Goal: Register for event/course

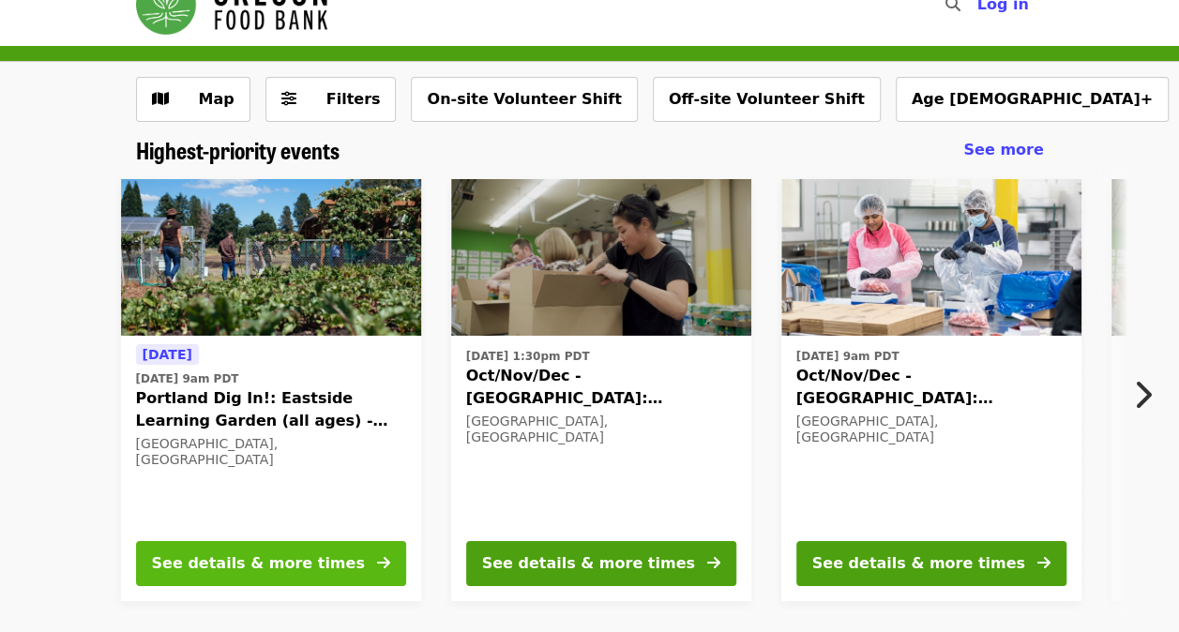
scroll to position [94, 0]
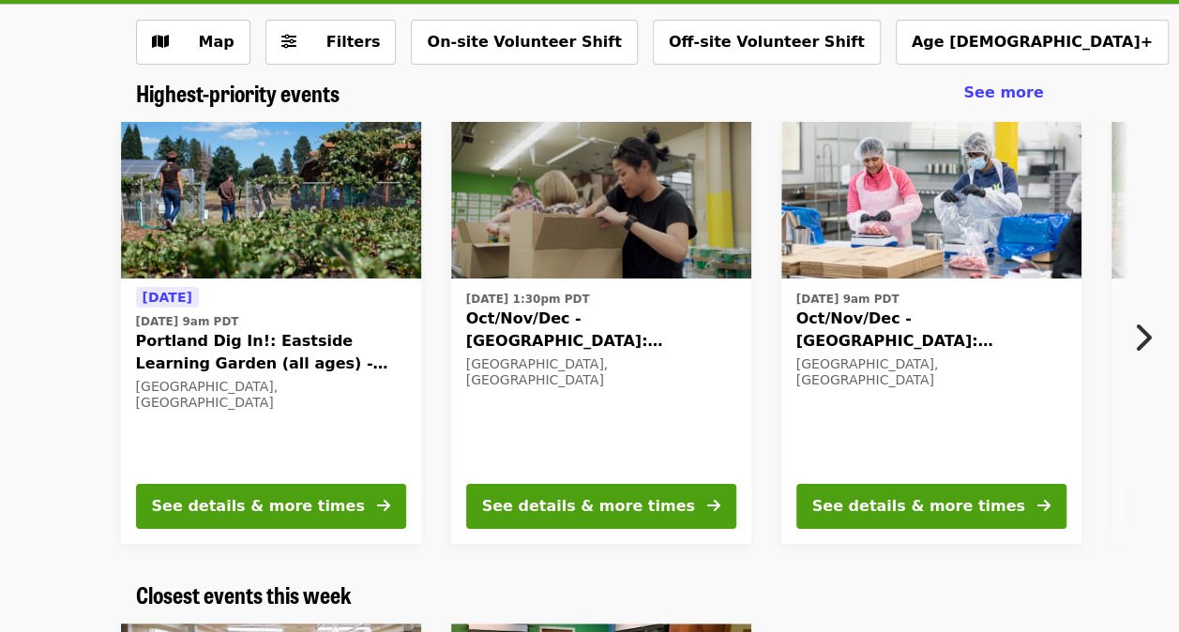
click at [284, 482] on div "[DATE] [DATE] 9am PDT Portland Dig In!: Eastside Learning Garden (all ages) - A…" at bounding box center [271, 410] width 300 height 264
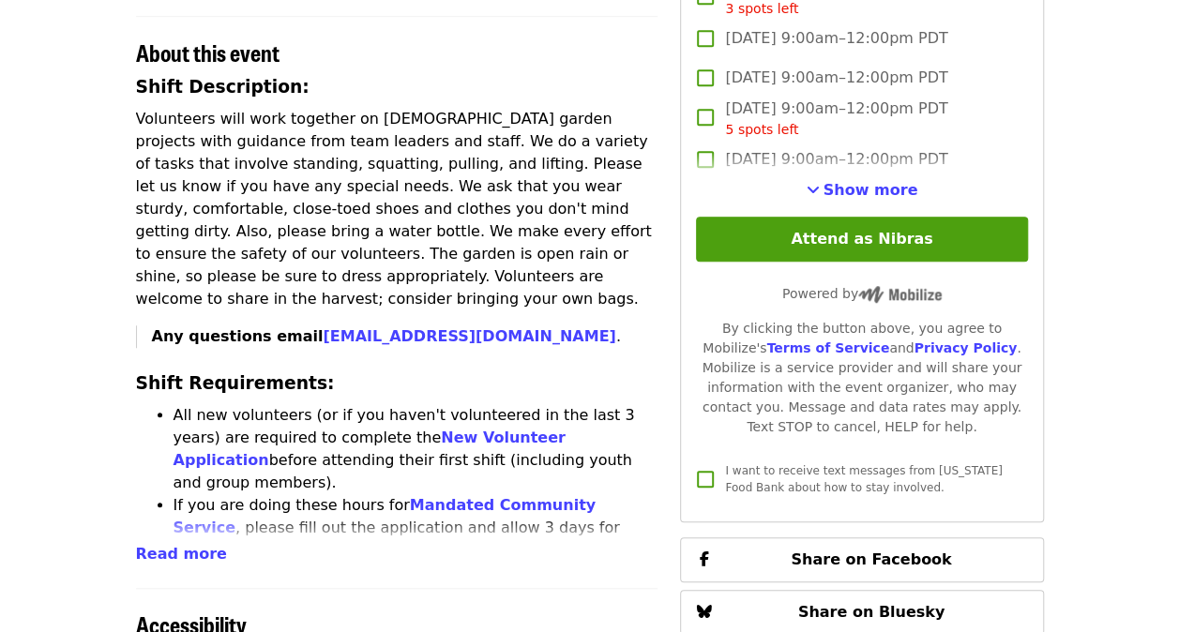
scroll to position [656, 0]
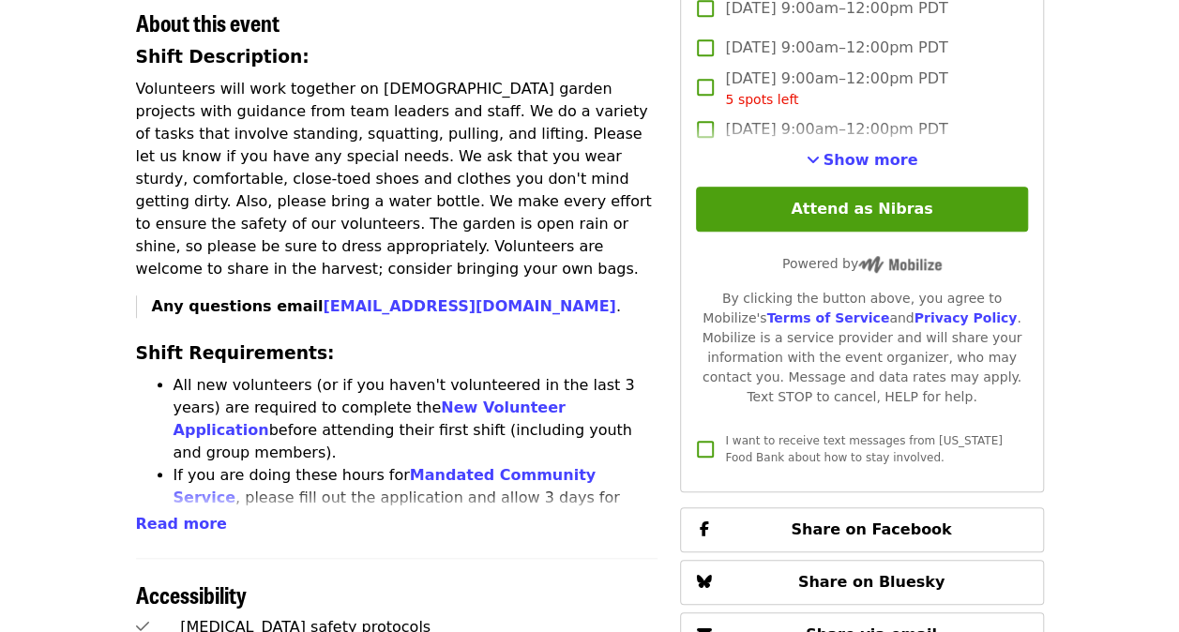
click at [149, 495] on div "Time Tuesdays, Thursdays and Saturdays 9am – 12pm PDT Location [STREET_ADDRESS]…" at bounding box center [397, 353] width 522 height 1666
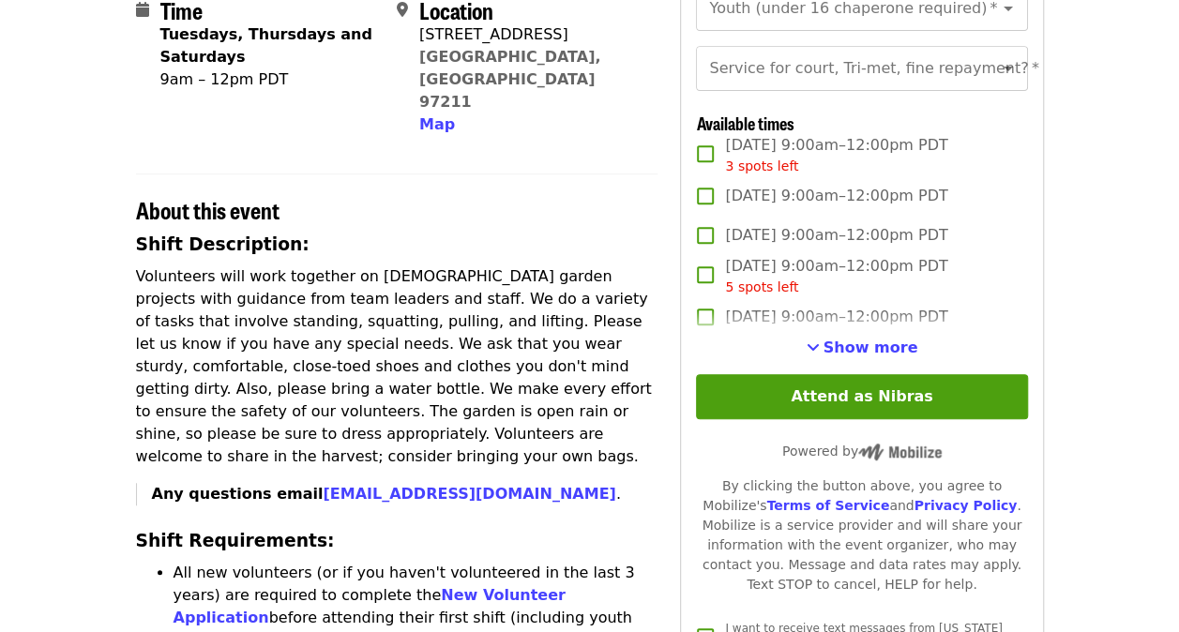
scroll to position [469, 0]
click at [761, 247] on span "[DATE] 9:00am–12:00pm PDT" at bounding box center [836, 235] width 222 height 23
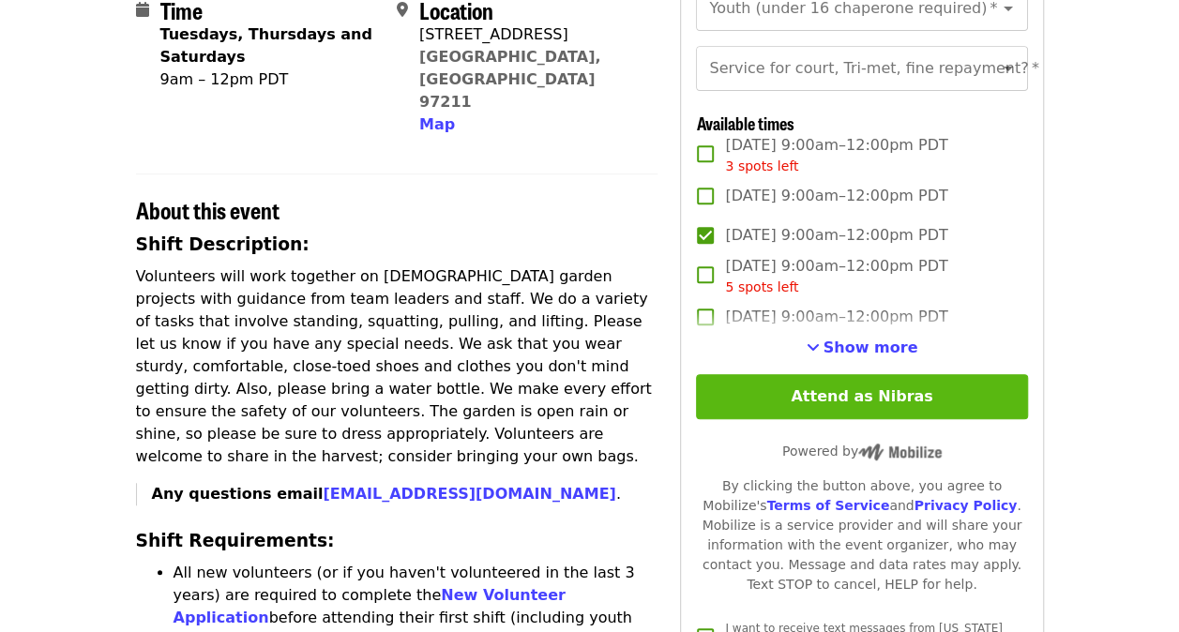
click at [810, 419] on button "Attend as Nibras" at bounding box center [861, 396] width 331 height 45
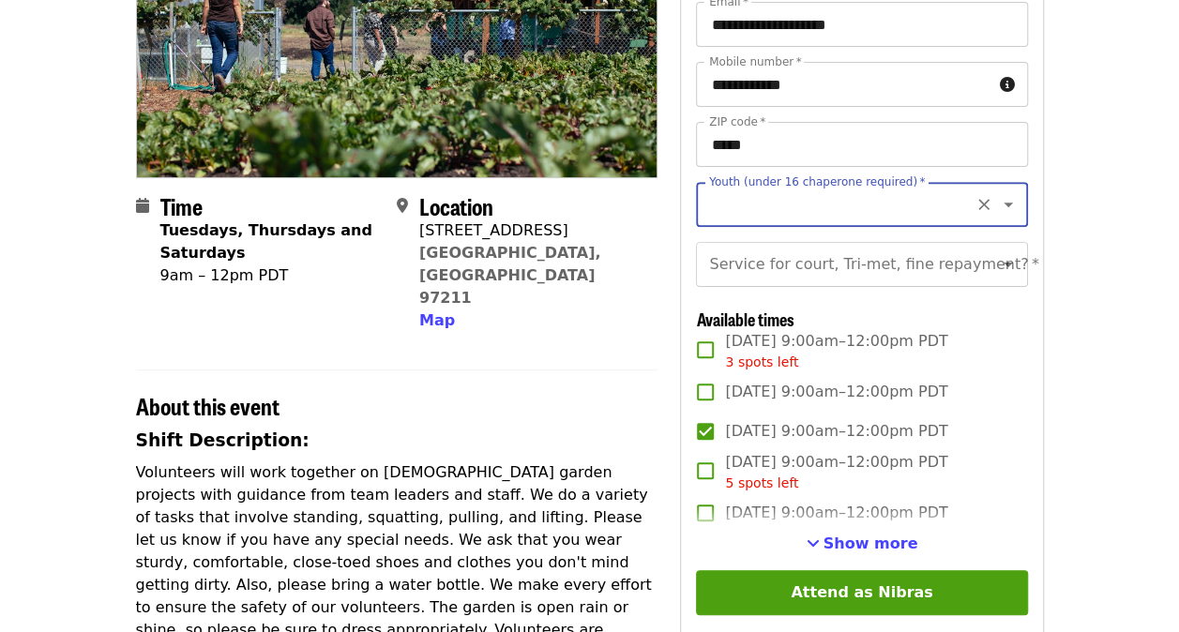
scroll to position [271, 0]
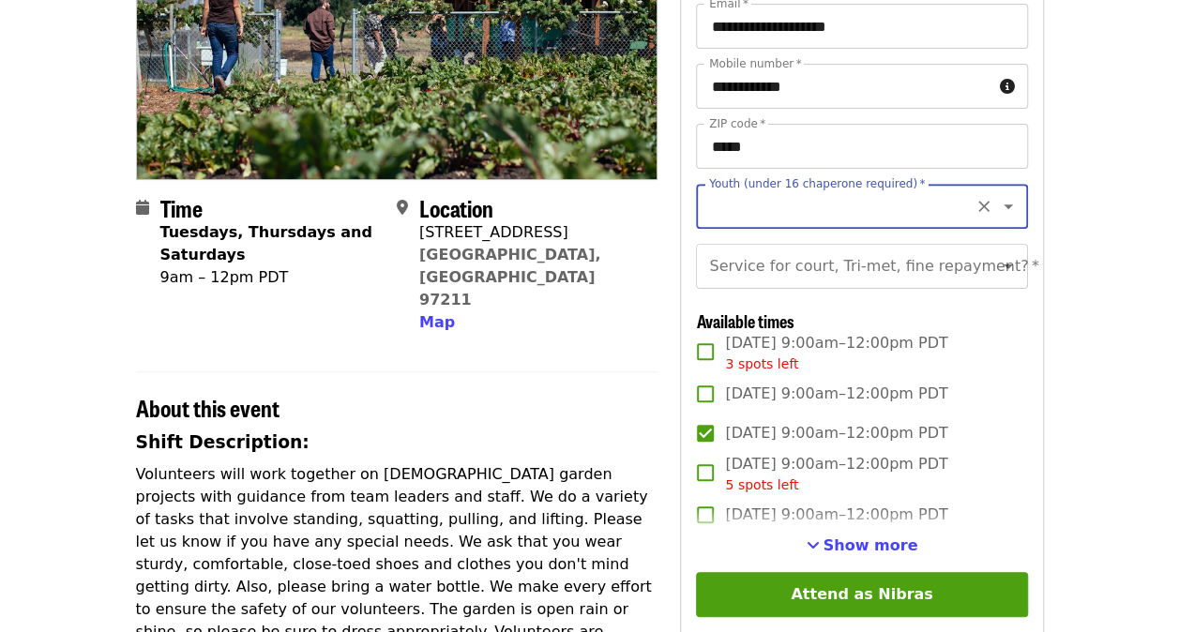
click at [1003, 206] on icon "Open" at bounding box center [1007, 206] width 9 height 5
click at [974, 207] on icon "Clear" at bounding box center [983, 206] width 19 height 19
click at [997, 203] on icon "Close" at bounding box center [1008, 206] width 23 height 23
click at [1002, 212] on icon "Open" at bounding box center [1008, 206] width 23 height 23
click at [724, 262] on li "16 and older" at bounding box center [854, 257] width 318 height 34
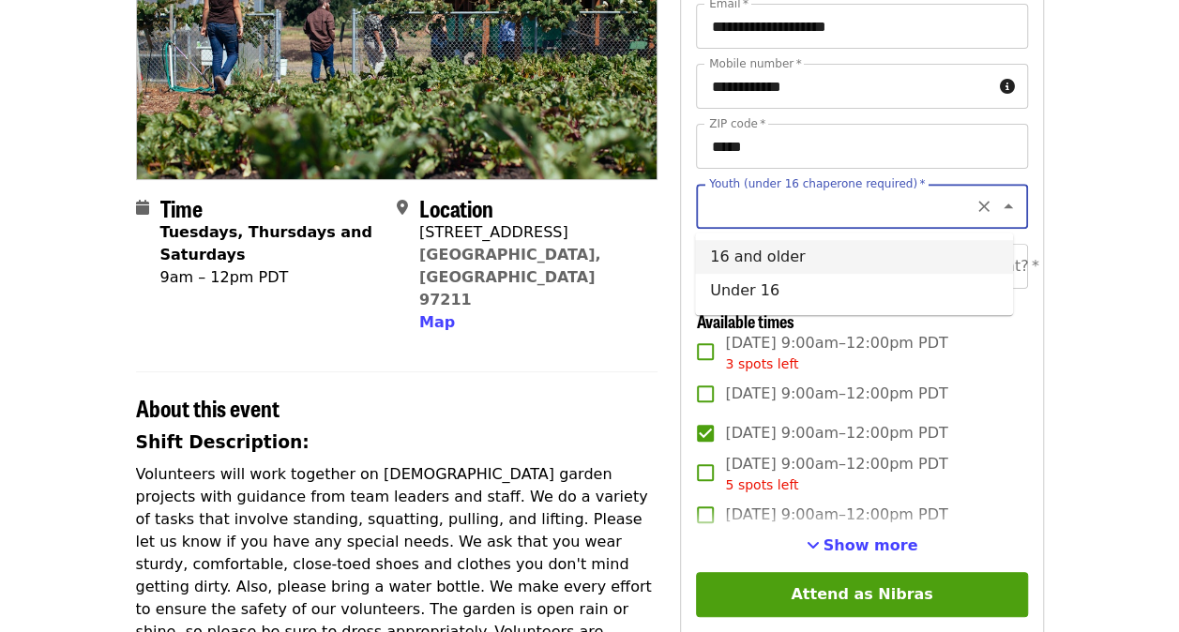
type input "**********"
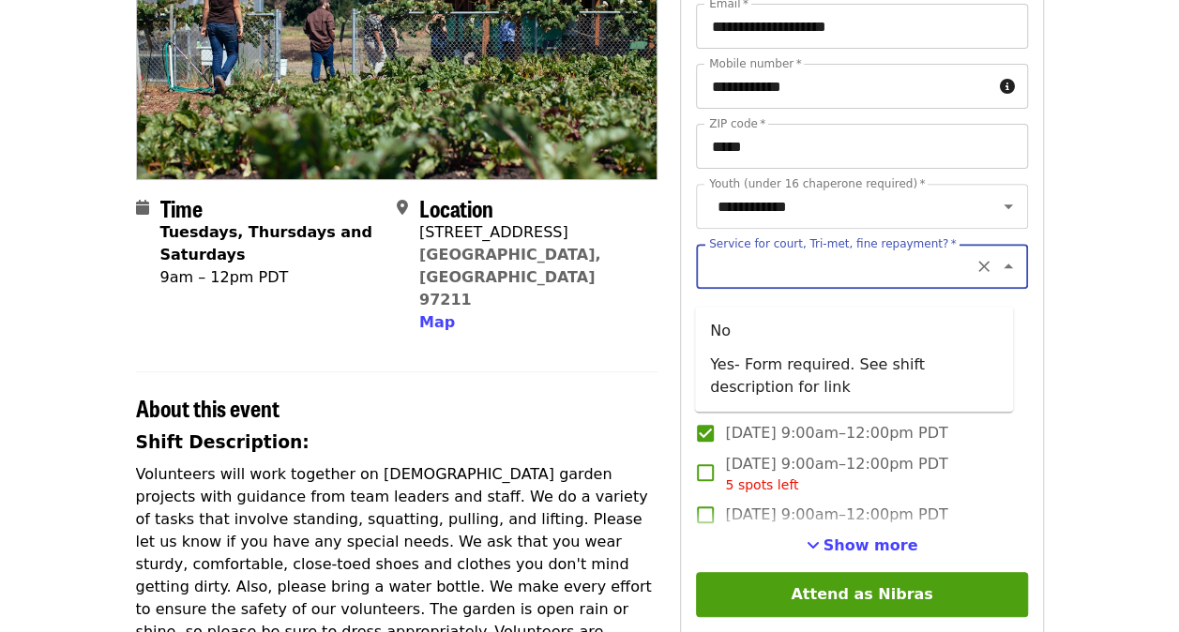
click at [887, 284] on input "Service for court, Tri-met, fine repayment?   *" at bounding box center [838, 266] width 255 height 36
click at [782, 338] on li "No" at bounding box center [854, 331] width 318 height 34
type input "**"
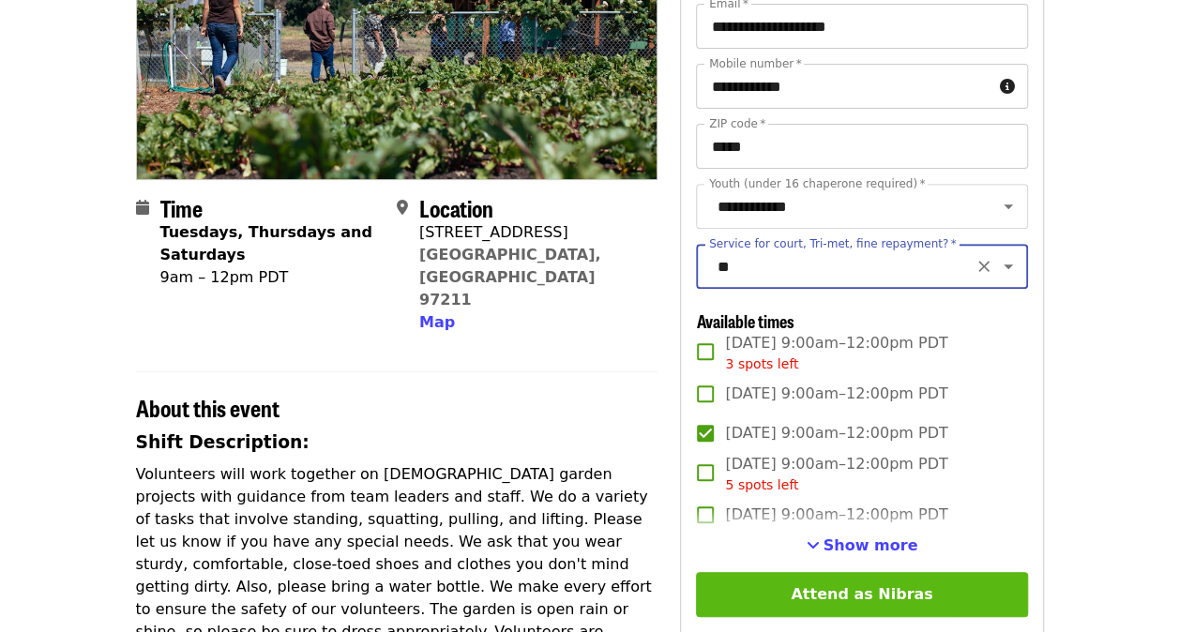
scroll to position [365, 0]
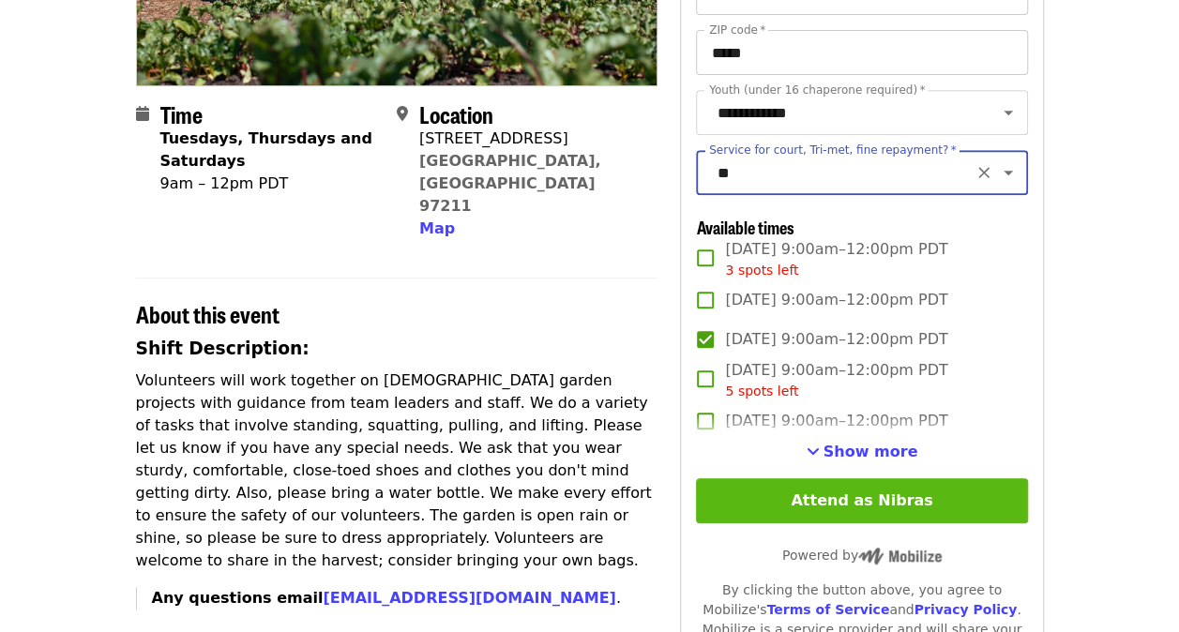
click at [859, 506] on button "Attend as Nibras" at bounding box center [861, 500] width 331 height 45
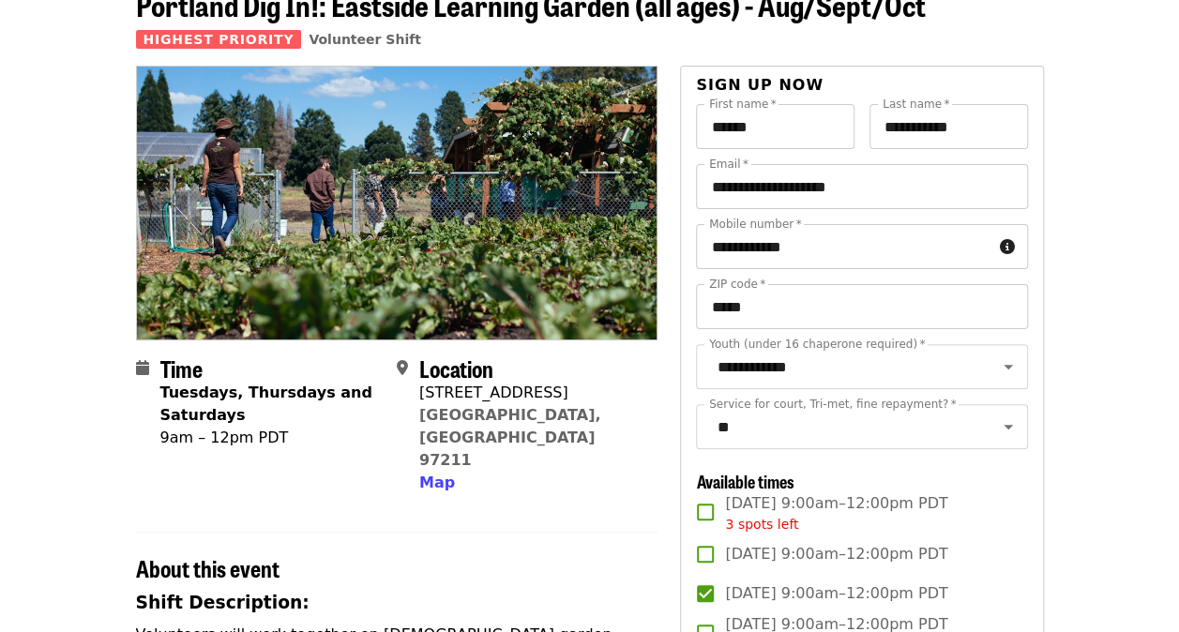
scroll to position [0, 0]
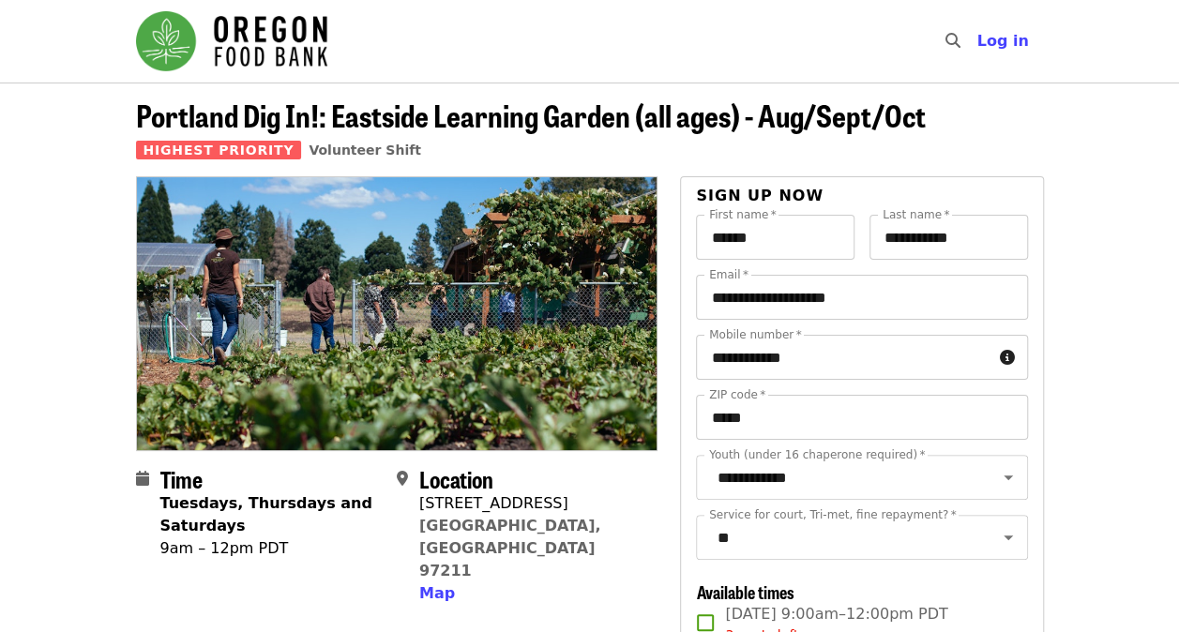
click at [259, 12] on img "Main navigation" at bounding box center [231, 41] width 191 height 60
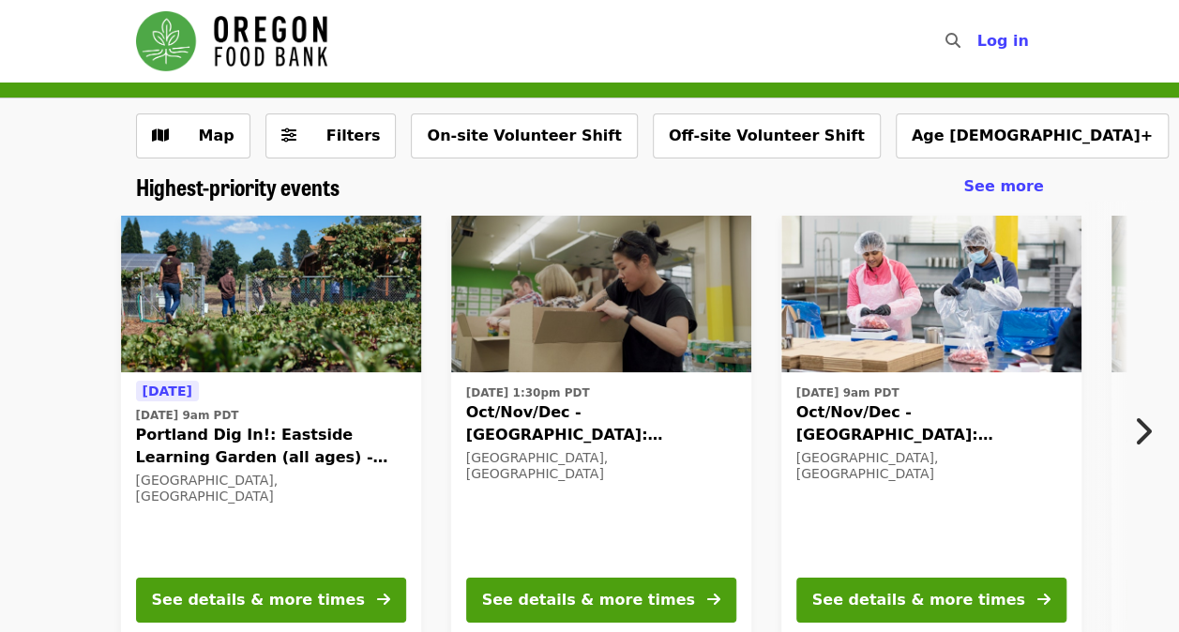
drag, startPoint x: 377, startPoint y: 427, endPoint x: 391, endPoint y: 446, distance: 24.2
drag, startPoint x: 391, startPoint y: 446, endPoint x: 442, endPoint y: 518, distance: 87.4
click at [442, 518] on div "[DATE] 1:30pm PDT Oct/Nov/Dec - [GEOGRAPHIC_DATA]: Repack/Sort (age [DEMOGRAPHI…" at bounding box center [601, 427] width 330 height 452
click at [359, 128] on span "Filters" at bounding box center [353, 136] width 54 height 18
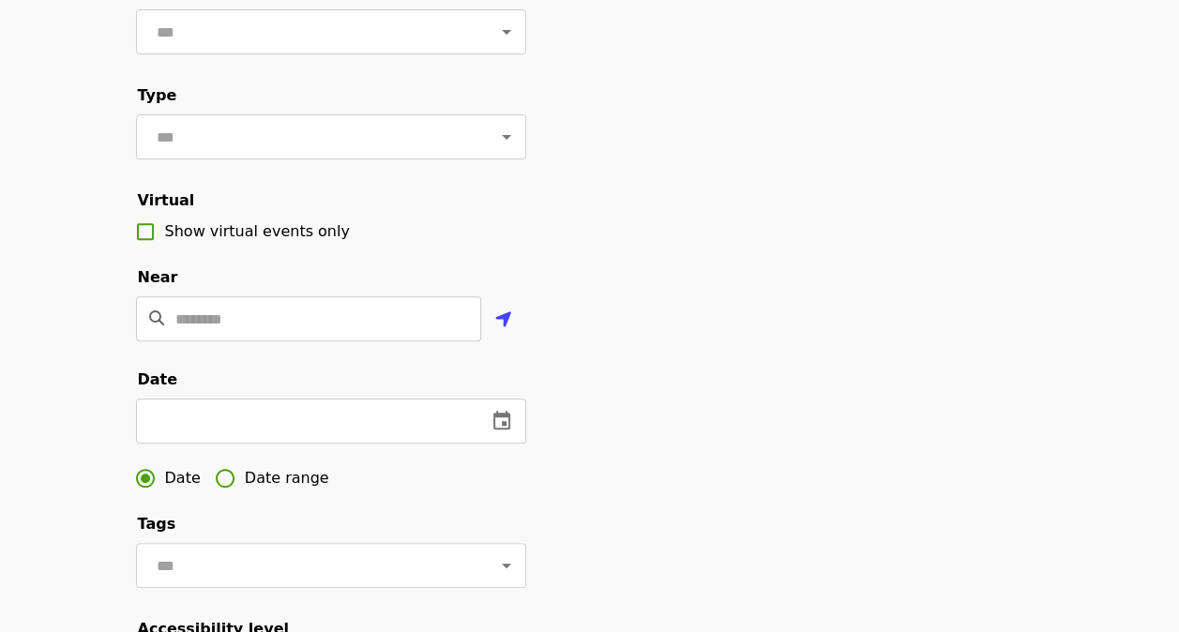
scroll to position [281, 0]
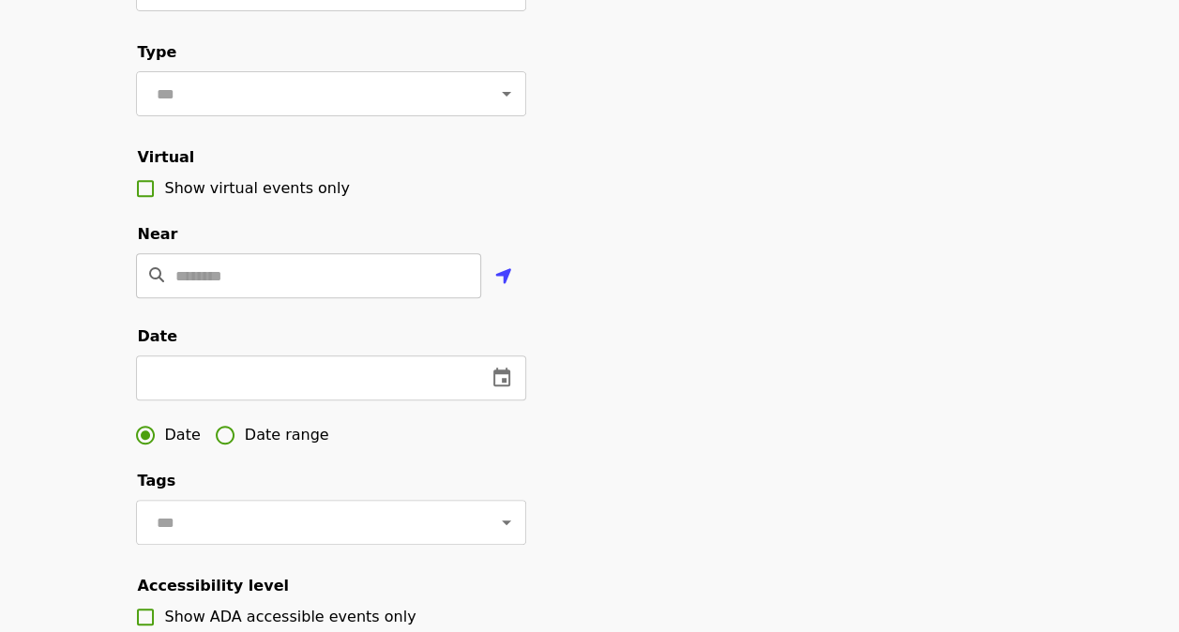
click at [291, 298] on input "Location" at bounding box center [328, 275] width 306 height 45
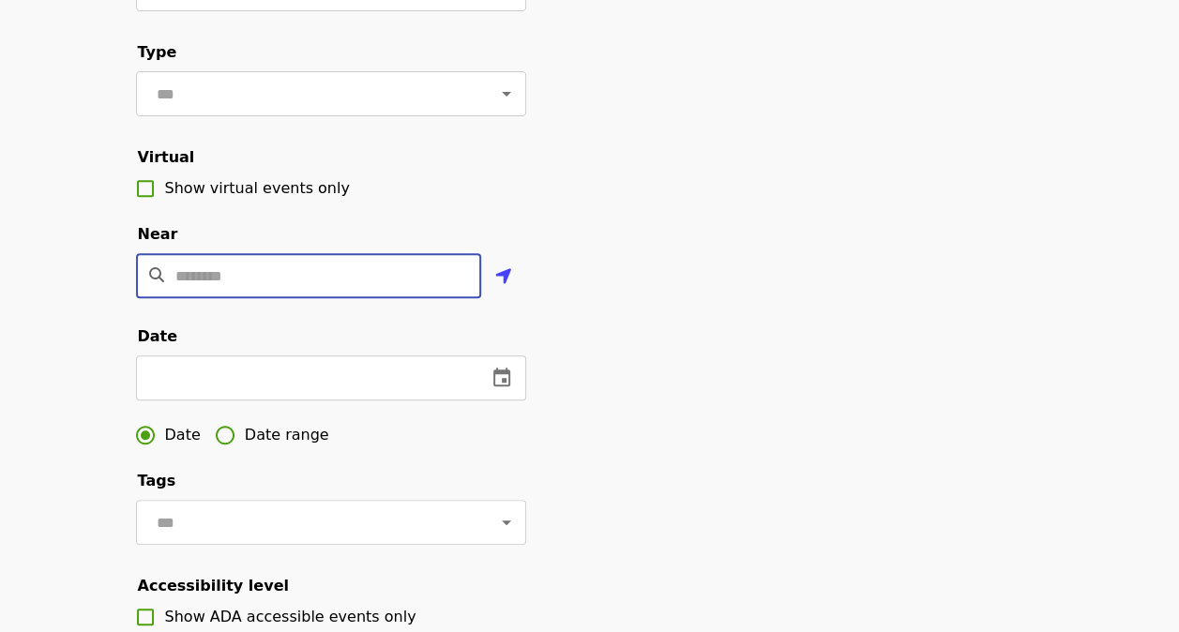
click at [155, 298] on div "​" at bounding box center [308, 275] width 345 height 45
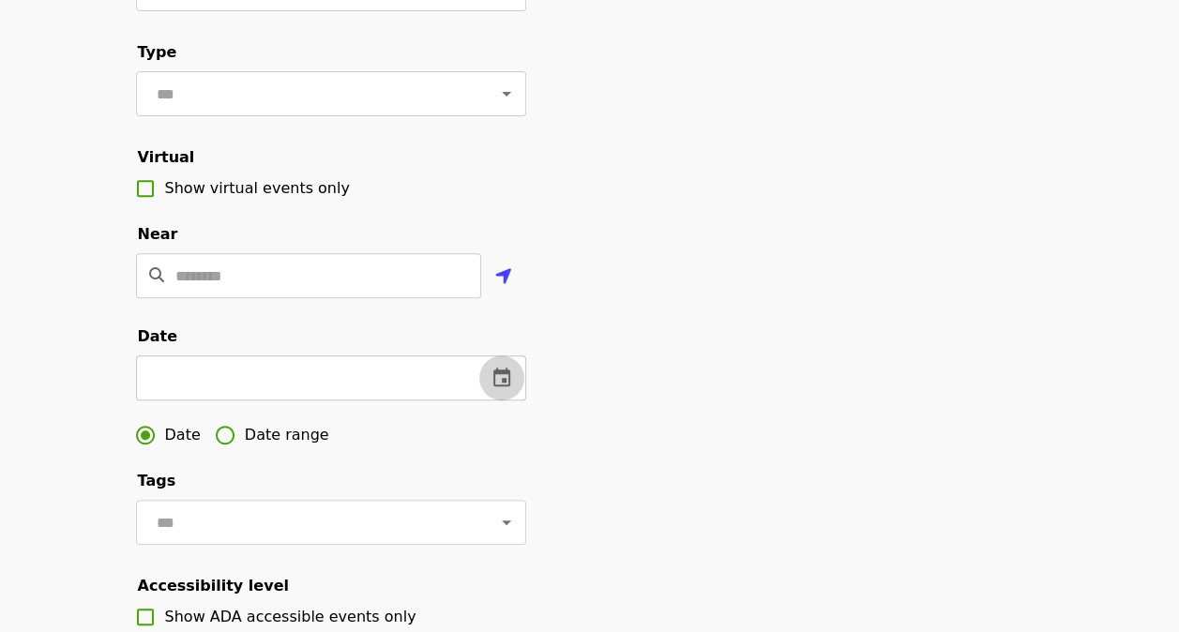
click at [519, 400] on button "change date" at bounding box center [501, 377] width 45 height 45
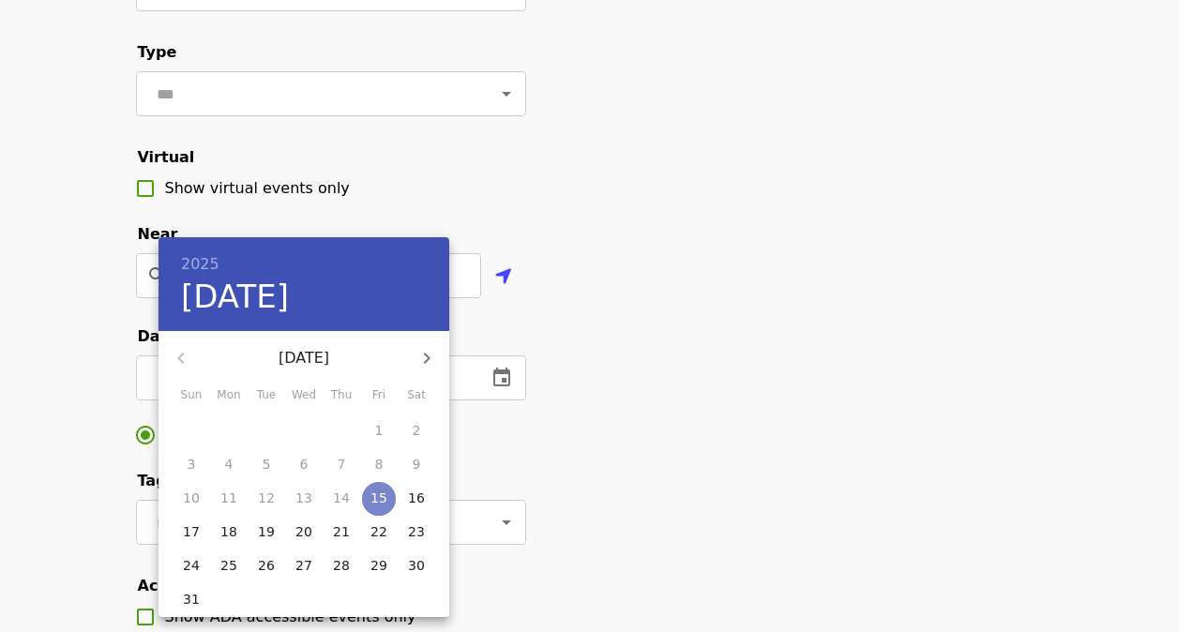
click at [388, 499] on span "15" at bounding box center [379, 498] width 34 height 19
type input "**********"
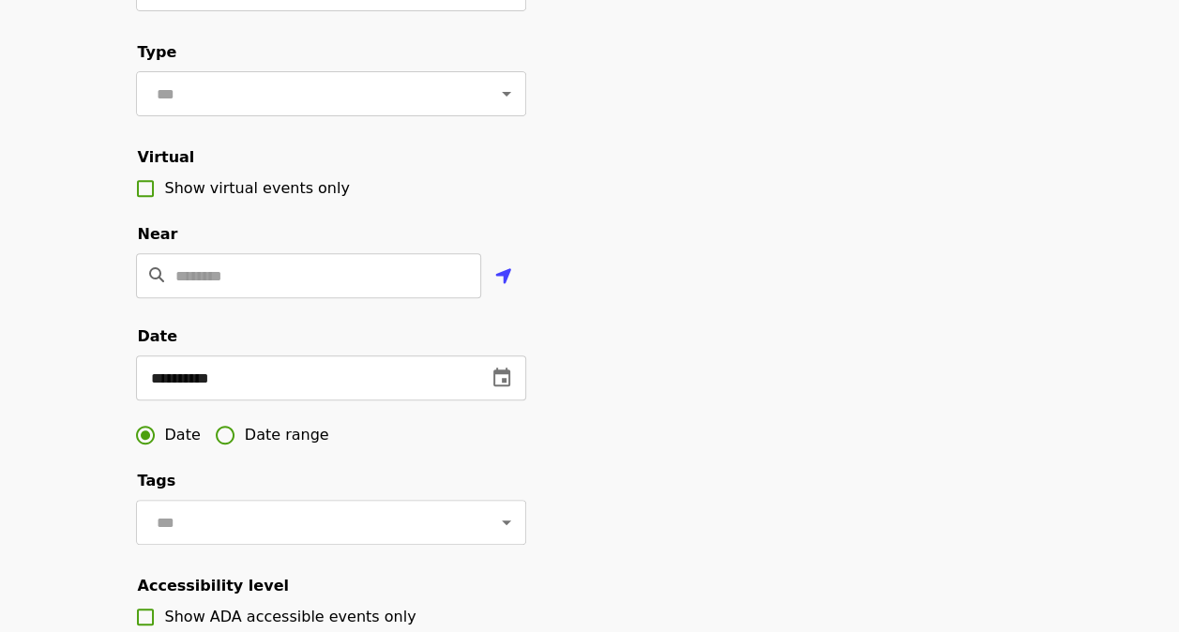
click at [246, 446] on span "Date range" at bounding box center [287, 435] width 84 height 23
click at [231, 392] on input "text" at bounding box center [202, 377] width 133 height 45
click at [302, 389] on icon "change date" at bounding box center [299, 378] width 23 height 23
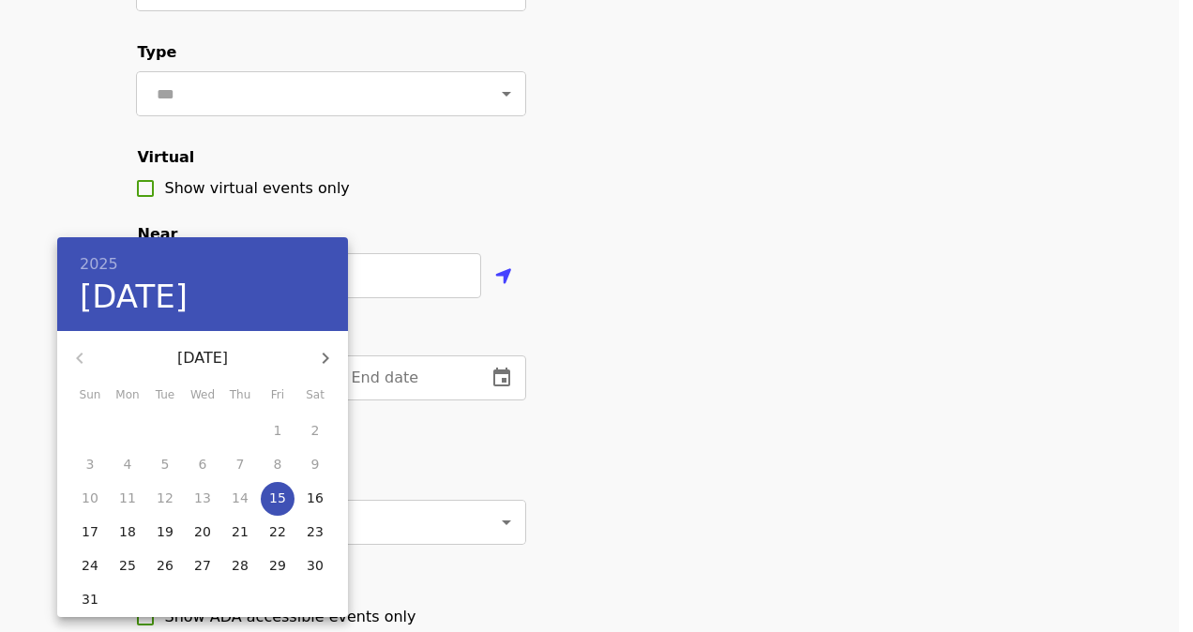
click at [276, 504] on p "15" at bounding box center [277, 498] width 17 height 19
type input "**********"
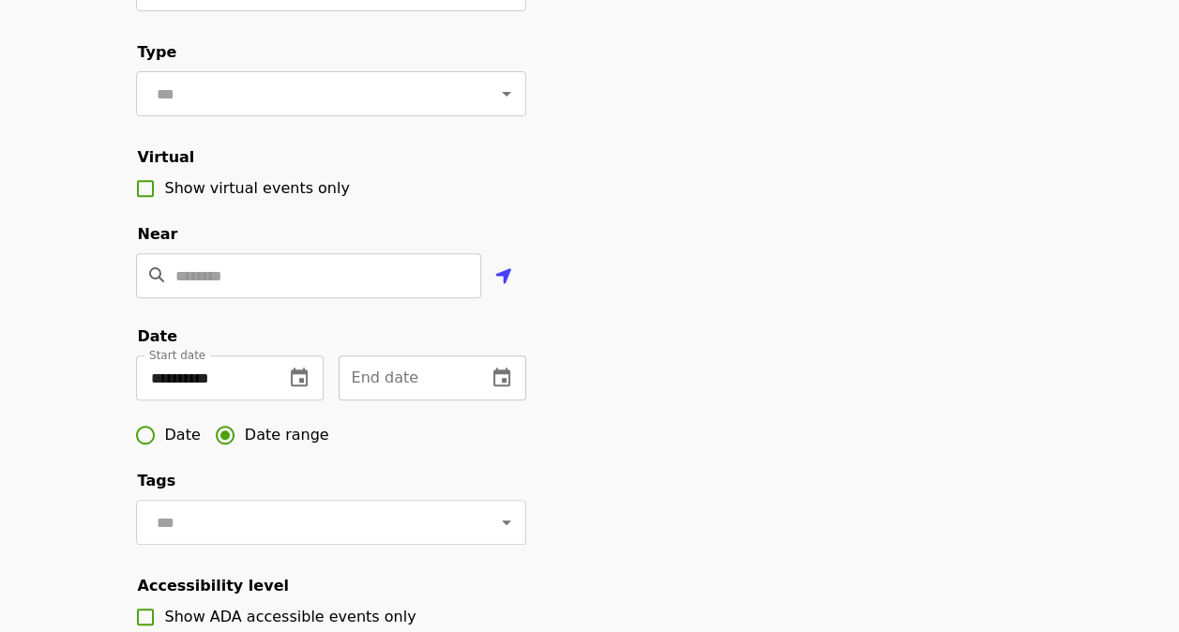
click at [506, 389] on icon "change date" at bounding box center [501, 378] width 23 height 23
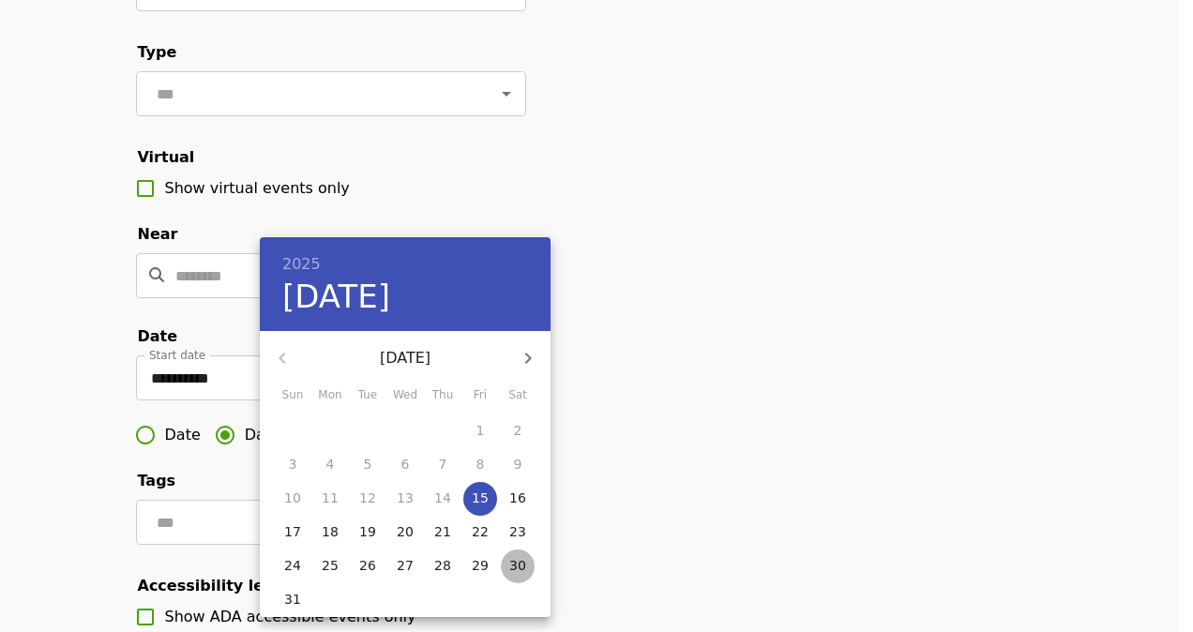
click at [519, 564] on p "30" at bounding box center [517, 565] width 17 height 19
type input "**********"
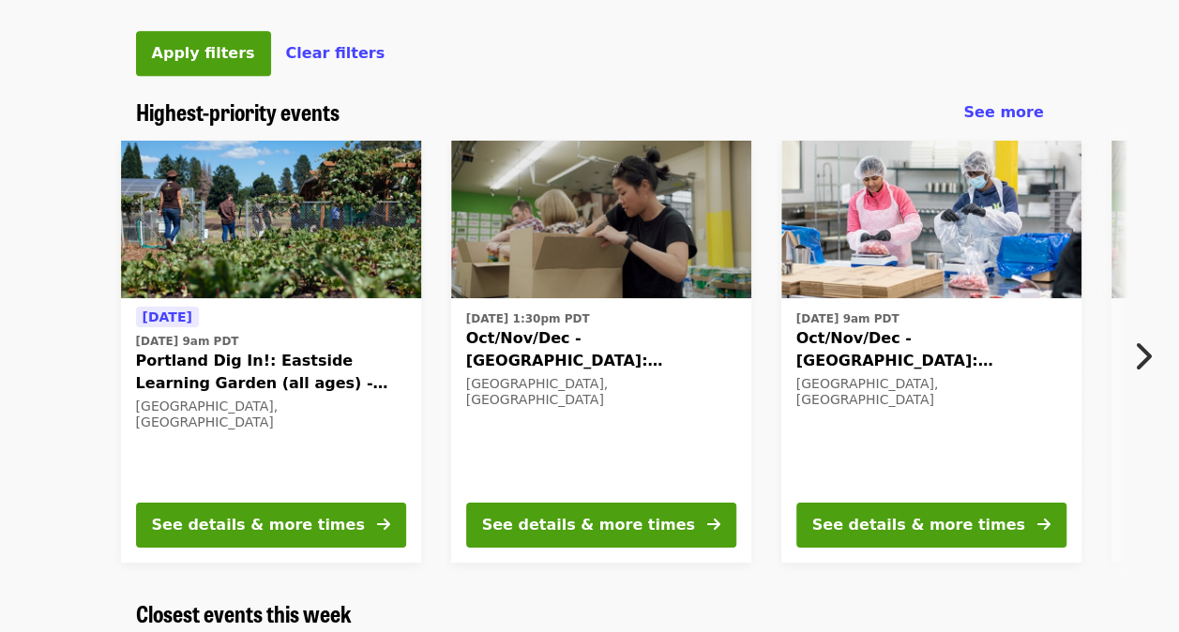
scroll to position [938, 0]
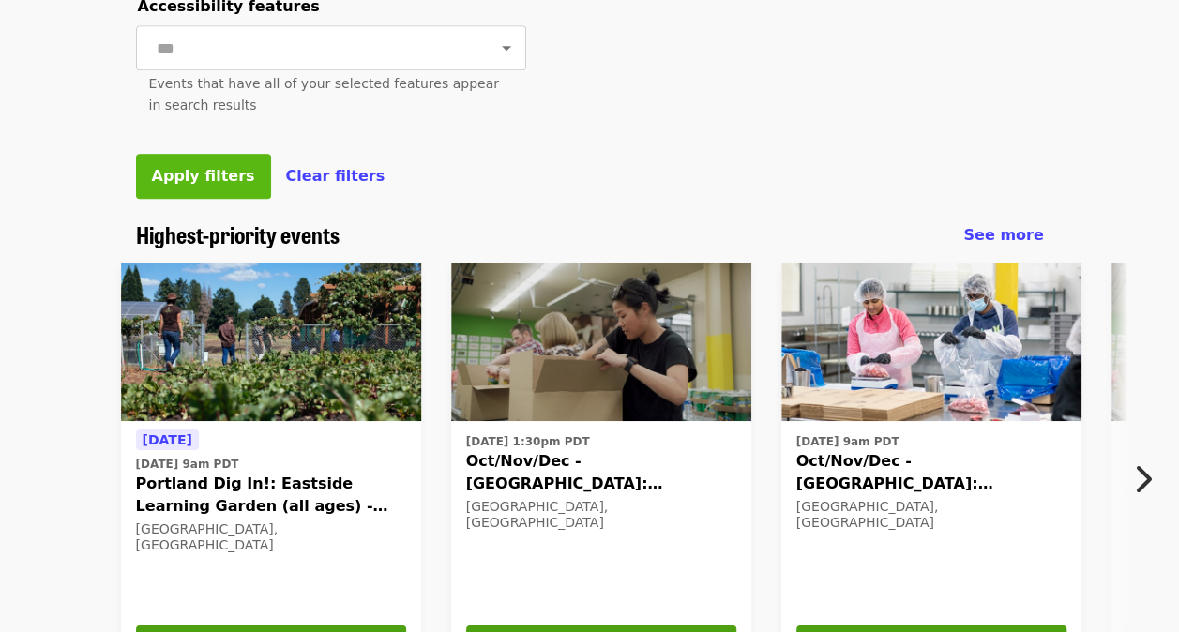
click at [205, 185] on span "Apply filters" at bounding box center [203, 176] width 103 height 18
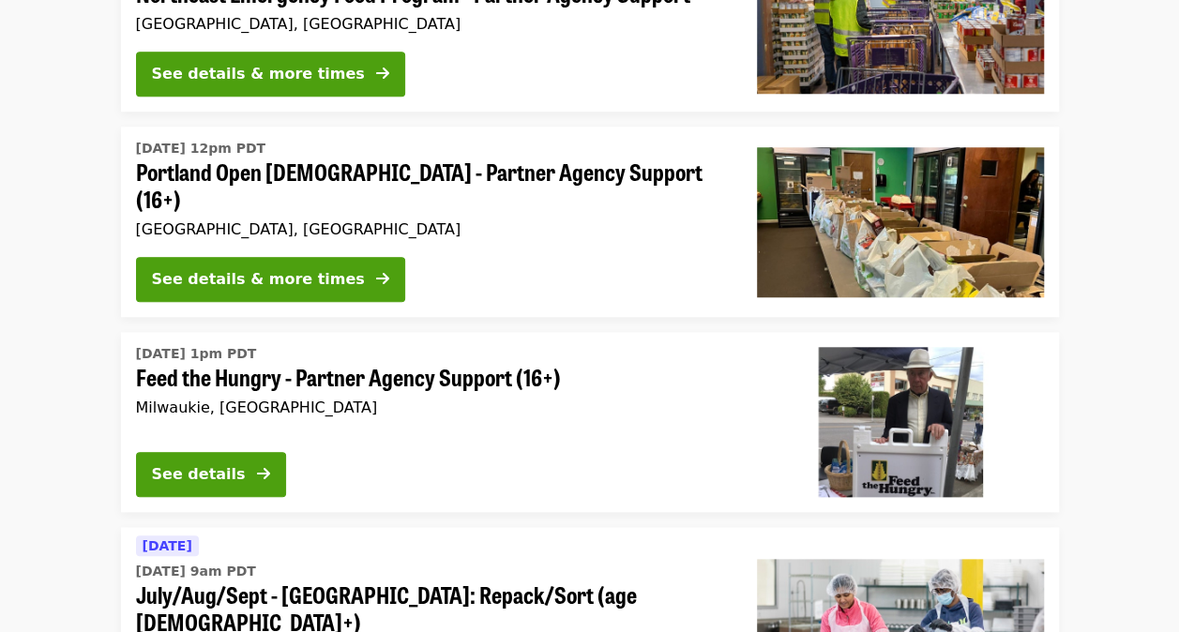
scroll to position [750, 0]
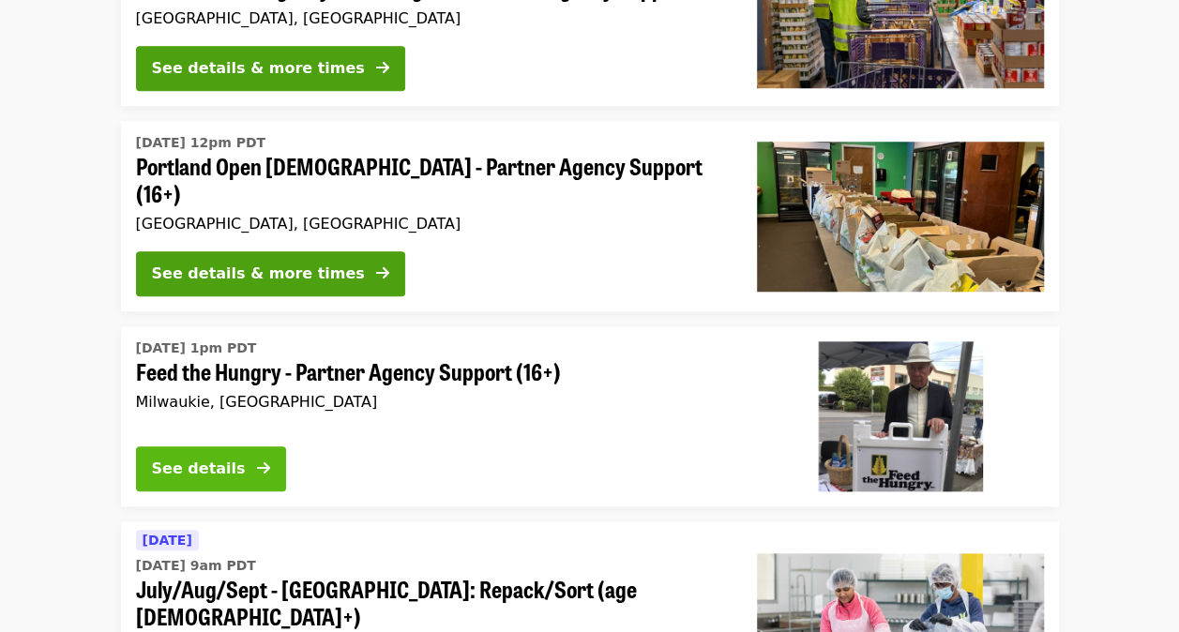
click at [206, 458] on div "See details" at bounding box center [199, 469] width 94 height 23
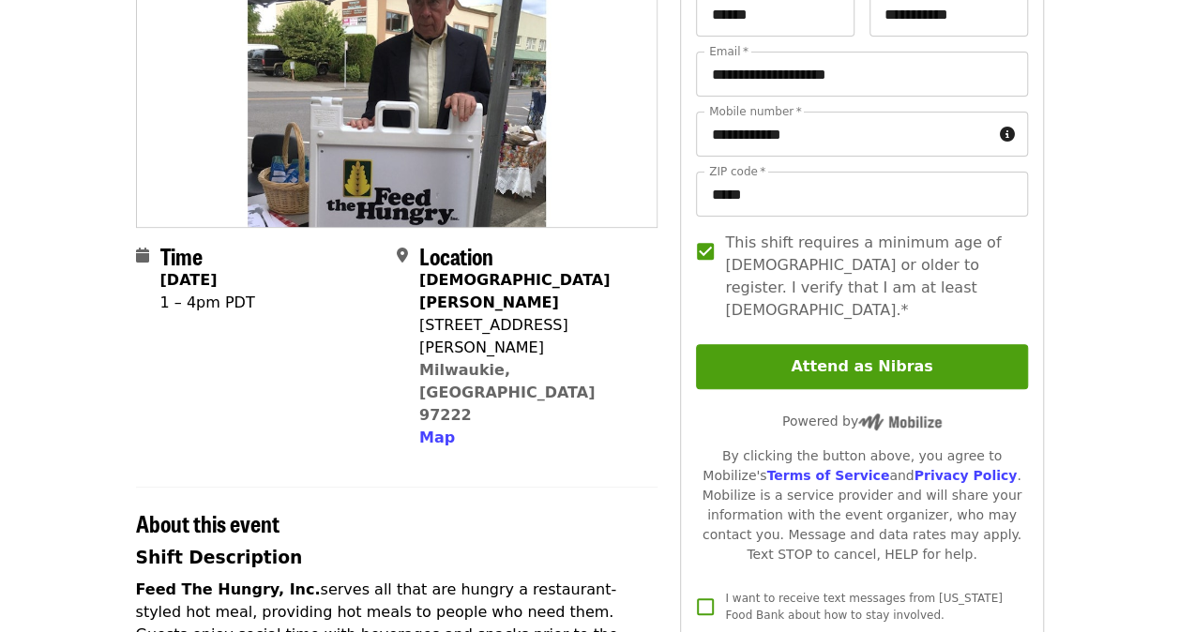
scroll to position [281, 0]
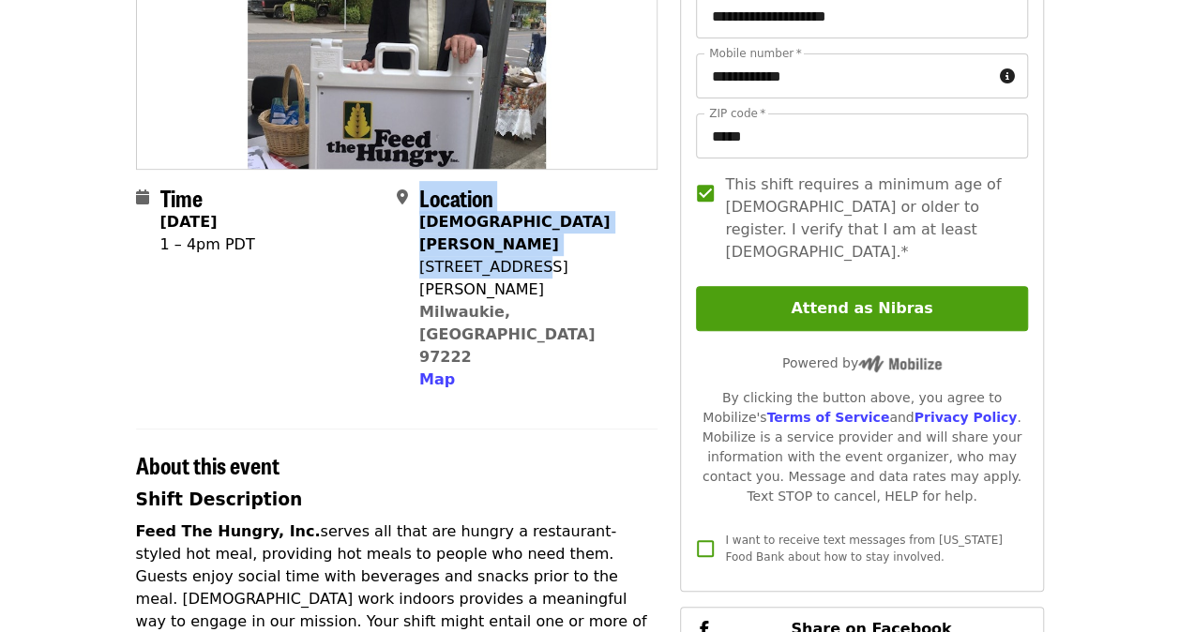
drag, startPoint x: 399, startPoint y: 251, endPoint x: 512, endPoint y: 240, distance: 113.1
click at [512, 240] on div "Location [DEMOGRAPHIC_DATA][PERSON_NAME] [STREET_ADDRESS][PERSON_NAME] Map" at bounding box center [520, 288] width 246 height 207
click at [512, 256] on div "[STREET_ADDRESS][PERSON_NAME]" at bounding box center [530, 278] width 223 height 45
click at [438, 256] on div "[STREET_ADDRESS][PERSON_NAME]" at bounding box center [530, 278] width 223 height 45
click at [431, 256] on div "[STREET_ADDRESS][PERSON_NAME]" at bounding box center [530, 278] width 223 height 45
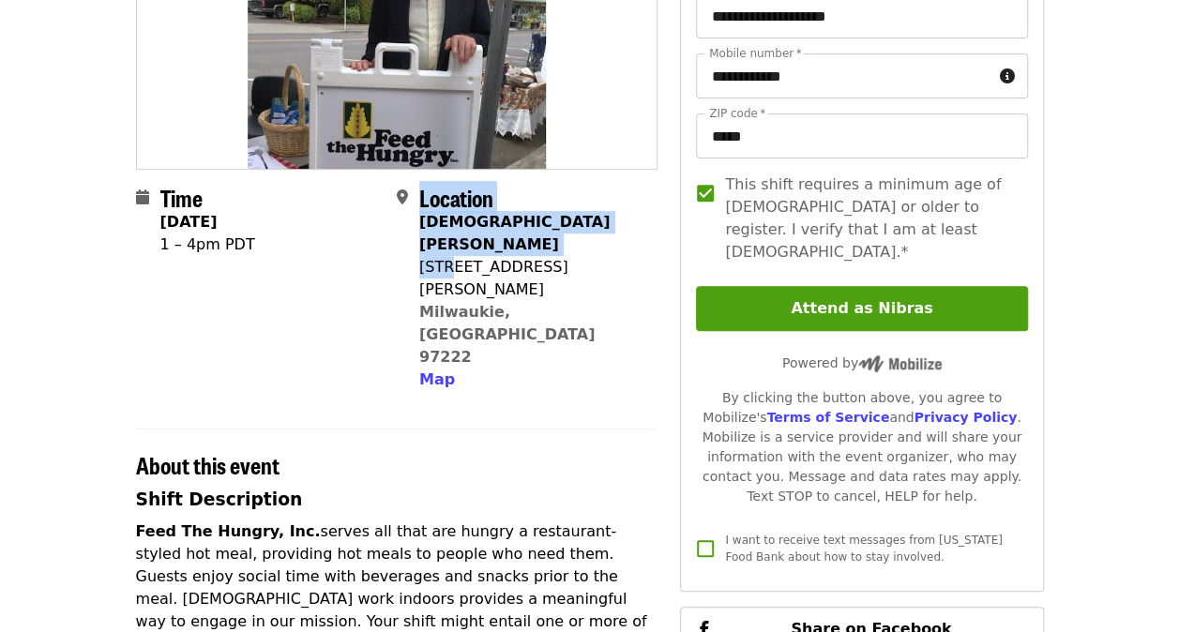
drag, startPoint x: 414, startPoint y: 246, endPoint x: 450, endPoint y: 240, distance: 36.1
click at [450, 240] on div "Location [DEMOGRAPHIC_DATA][PERSON_NAME] [STREET_ADDRESS][PERSON_NAME] Map" at bounding box center [520, 288] width 246 height 207
click at [450, 256] on div "[STREET_ADDRESS][PERSON_NAME]" at bounding box center [530, 278] width 223 height 45
click at [441, 256] on div "[STREET_ADDRESS][PERSON_NAME]" at bounding box center [530, 278] width 223 height 45
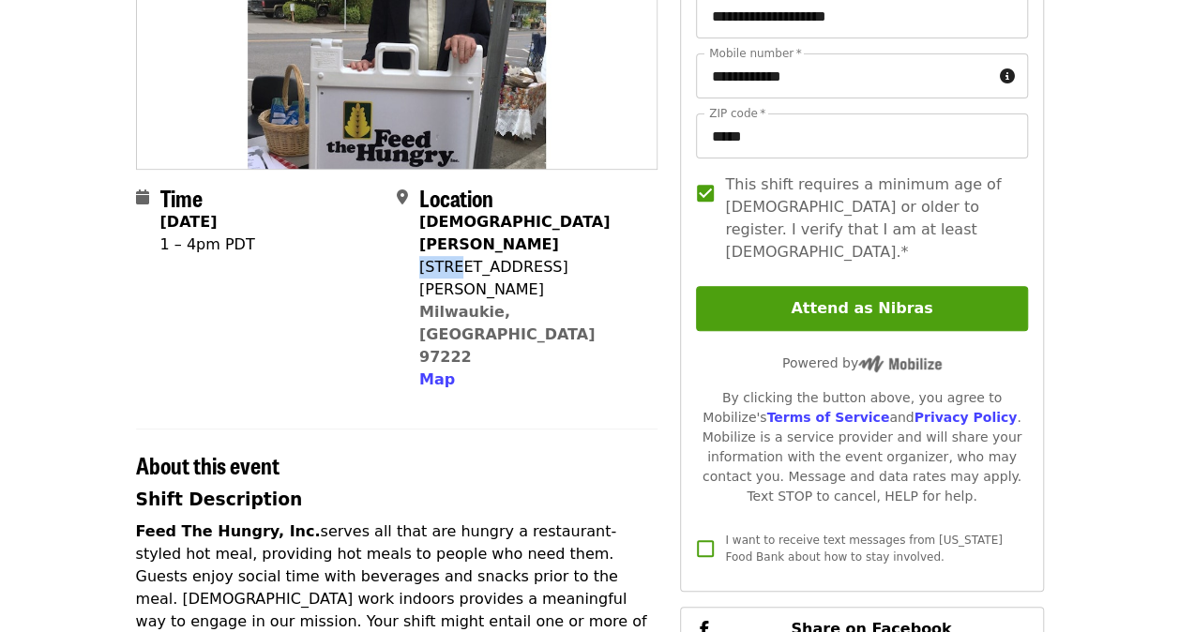
click at [441, 256] on div "[STREET_ADDRESS][PERSON_NAME]" at bounding box center [530, 278] width 223 height 45
drag, startPoint x: 441, startPoint y: 248, endPoint x: 450, endPoint y: 244, distance: 10.1
click at [450, 256] on div "[STREET_ADDRESS][PERSON_NAME]" at bounding box center [530, 278] width 223 height 45
click at [595, 368] on div "Map" at bounding box center [530, 379] width 223 height 23
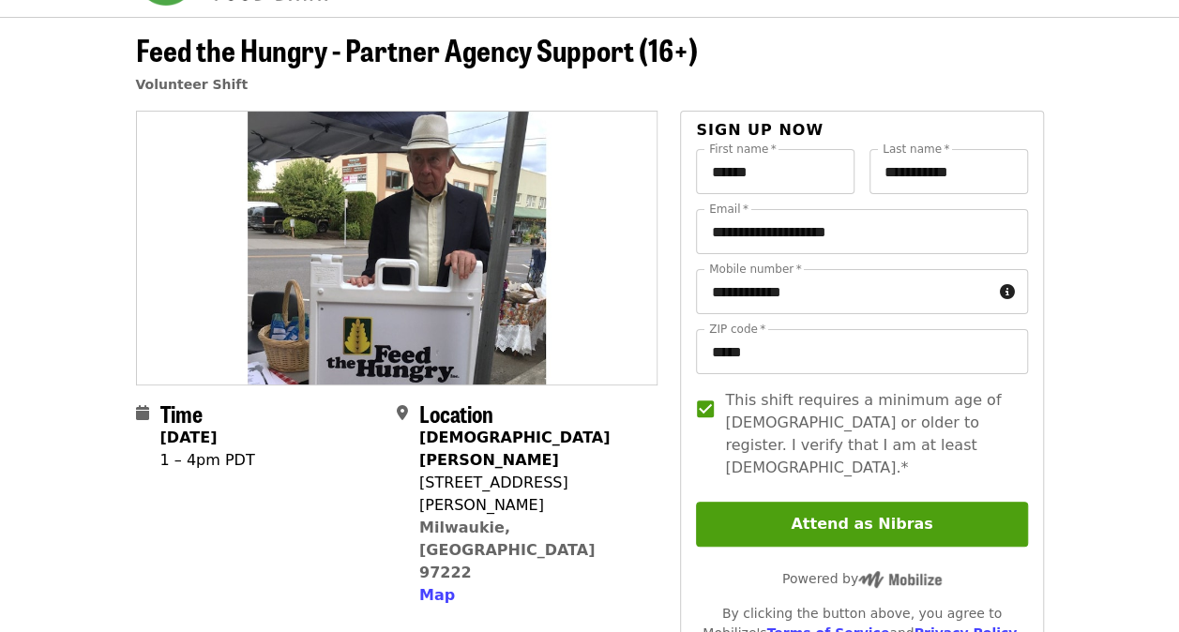
scroll to position [94, 0]
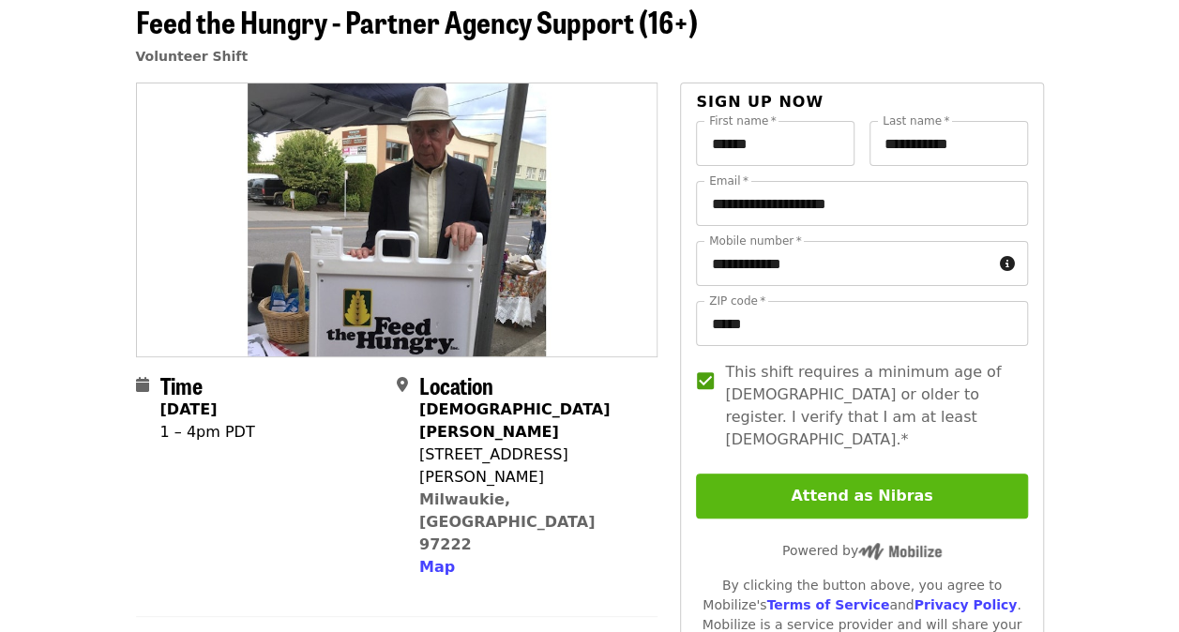
click at [789, 474] on button "Attend as Nibras" at bounding box center [861, 496] width 331 height 45
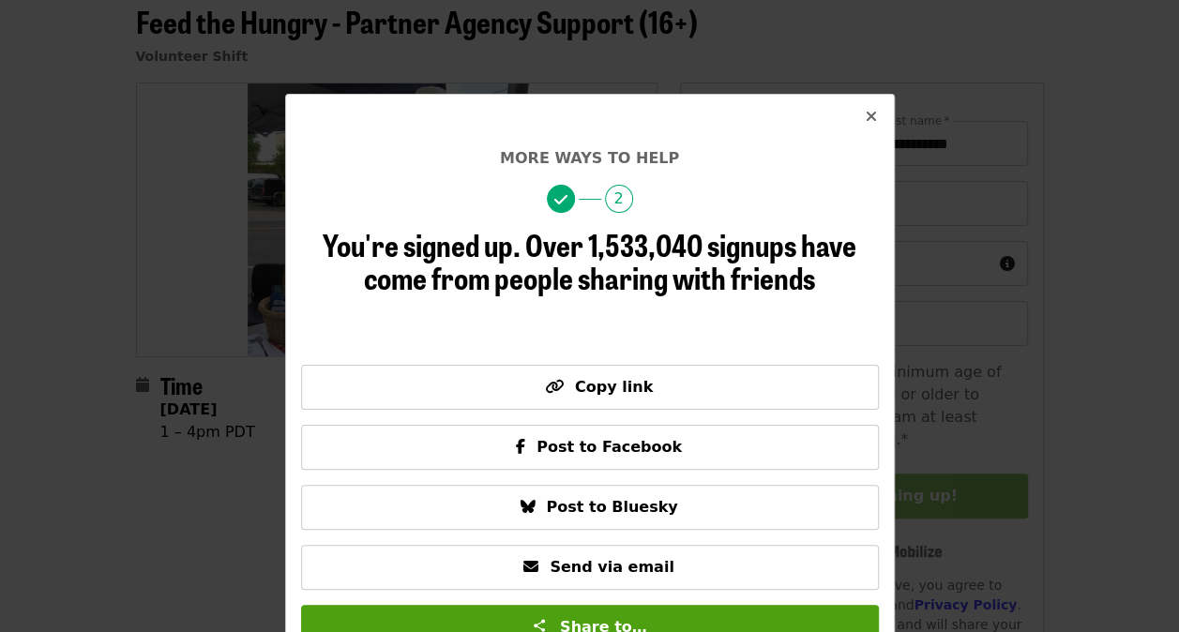
click at [856, 111] on button "Close" at bounding box center [871, 117] width 45 height 45
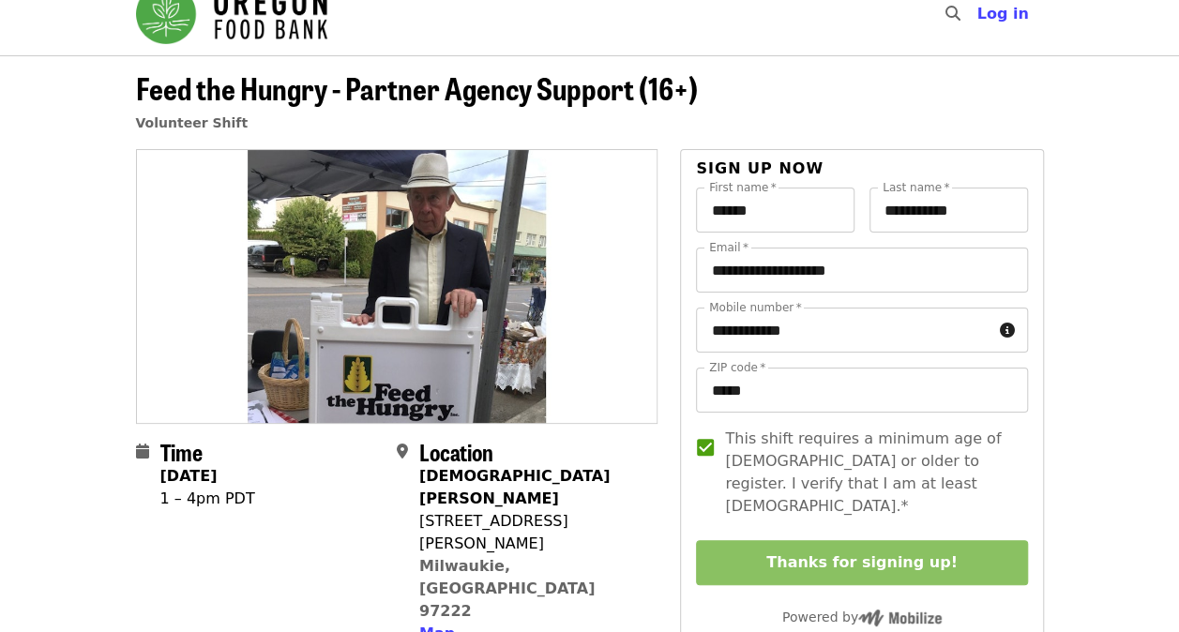
scroll to position [0, 0]
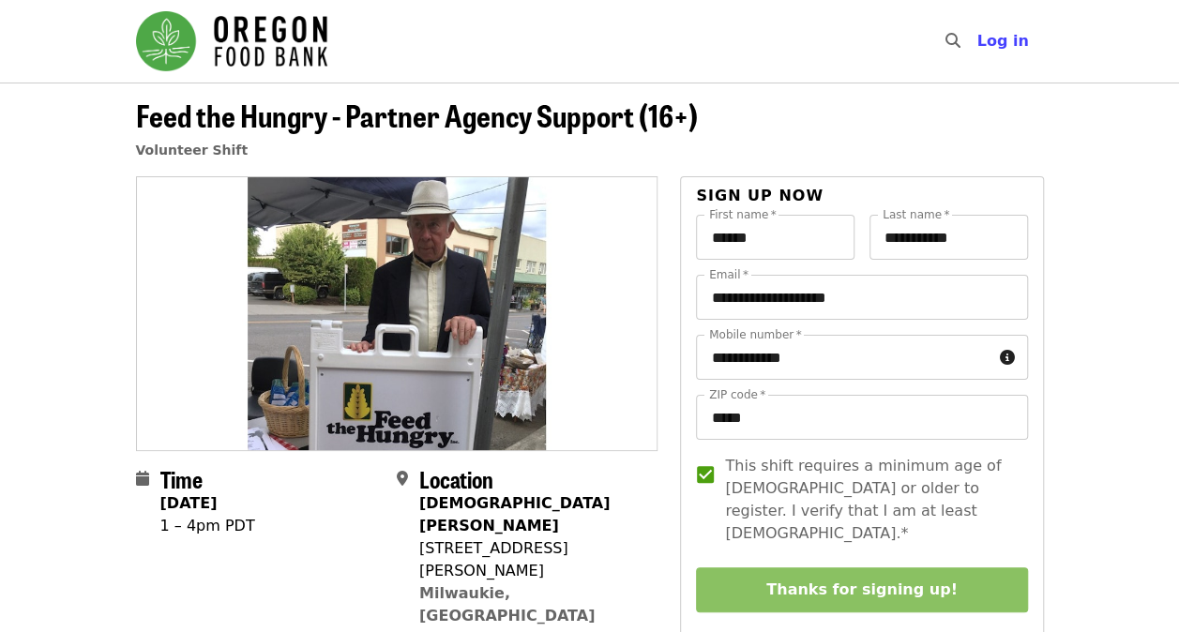
click at [173, 25] on img "Main navigation" at bounding box center [231, 41] width 191 height 60
